Goal: Transaction & Acquisition: Subscribe to service/newsletter

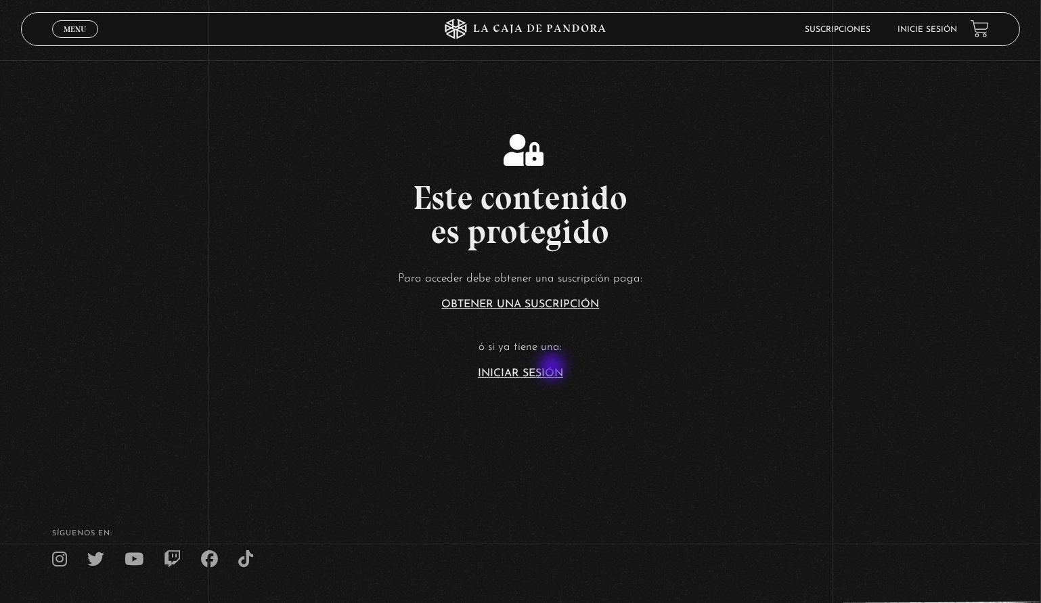
click at [554, 372] on link "Iniciar Sesión" at bounding box center [520, 373] width 85 height 11
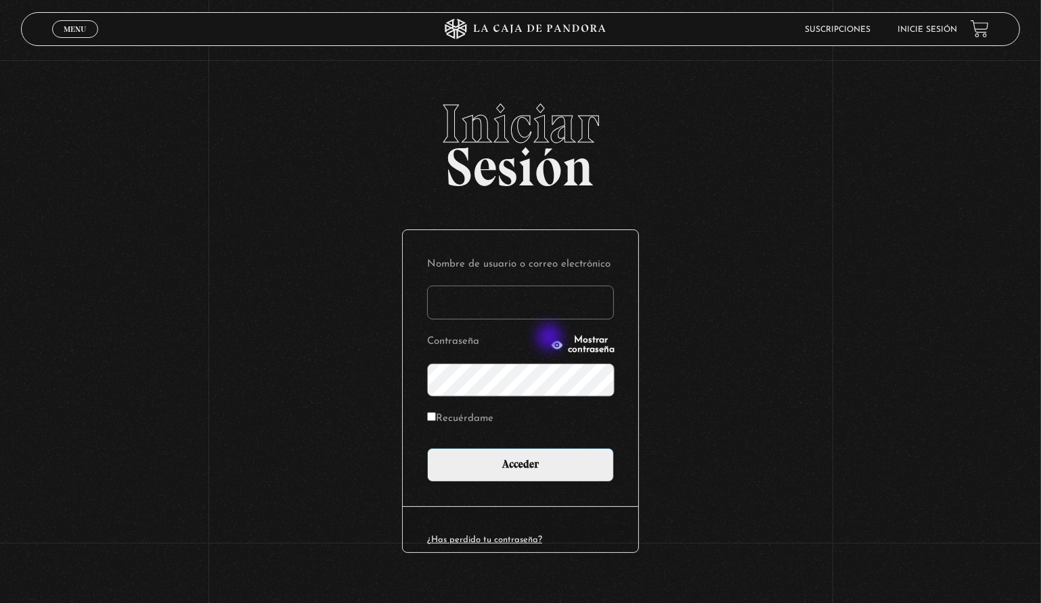
type input "lisbethfelixpaulino"
click at [458, 414] on label "Recuérdame" at bounding box center [460, 419] width 66 height 21
click at [436, 414] on input "Recuérdame" at bounding box center [431, 416] width 9 height 9
checkbox input "true"
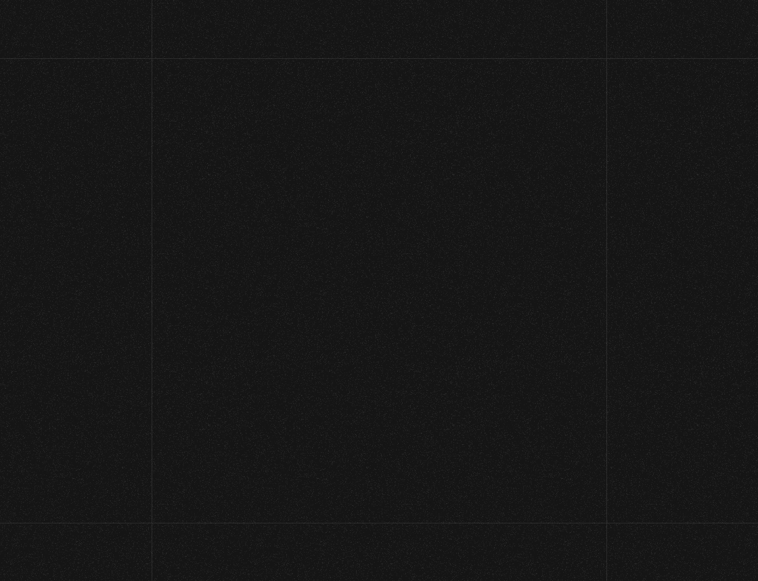
scroll to position [1600, 0]
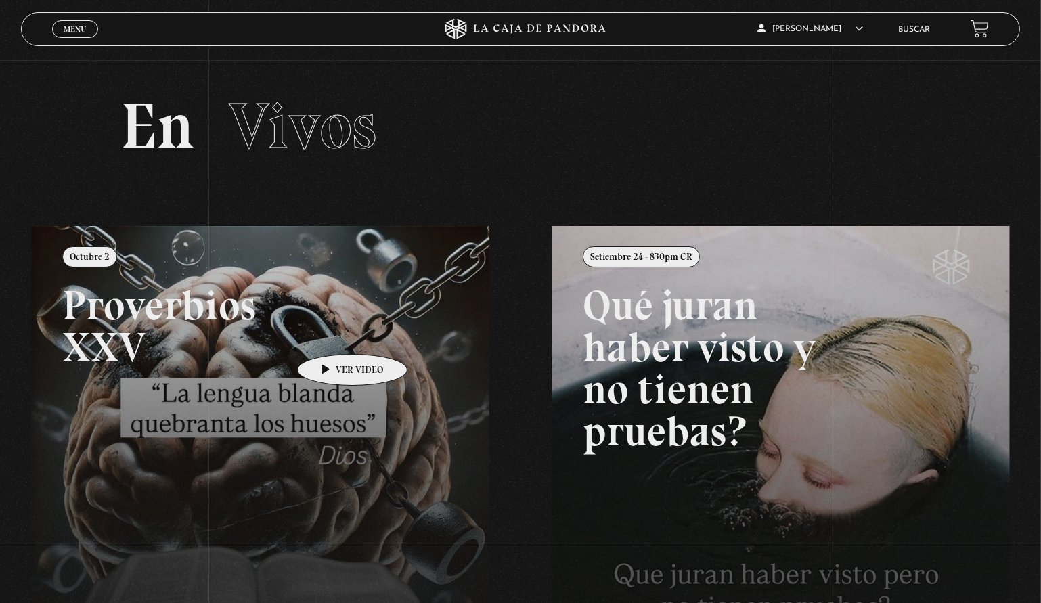
click at [331, 334] on link at bounding box center [551, 527] width 1041 height 603
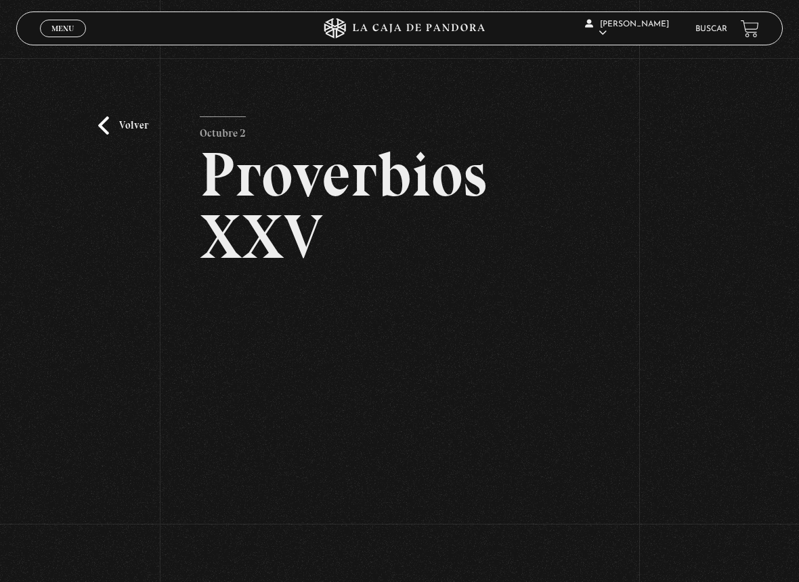
click at [158, 433] on div "Volver Octubre 2 Proverbios XXV" at bounding box center [399, 319] width 799 height 523
